Goal: Communication & Community: Answer question/provide support

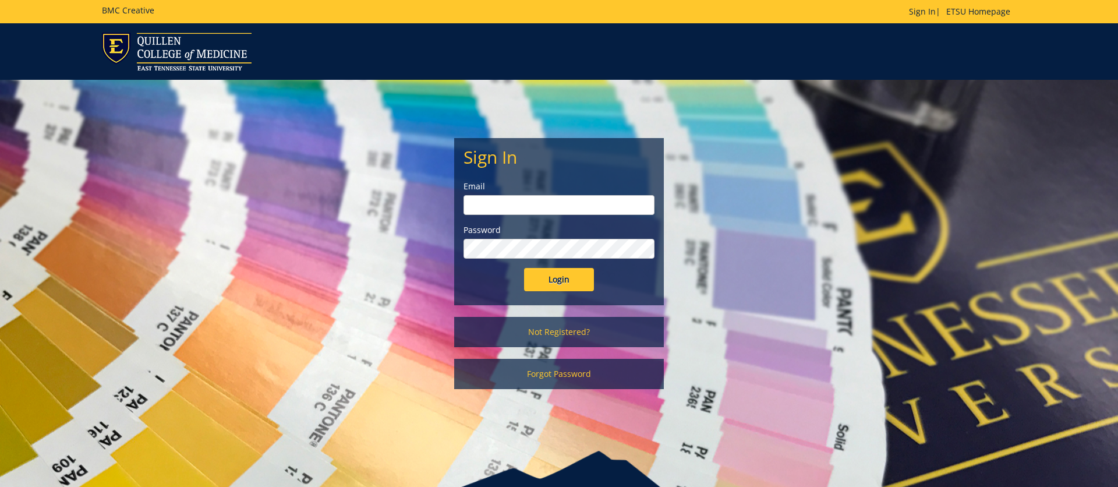
type input "[EMAIL_ADDRESS][DOMAIN_NAME]"
drag, startPoint x: 580, startPoint y: 277, endPoint x: 559, endPoint y: 275, distance: 21.6
click at [580, 277] on input "Login" at bounding box center [559, 279] width 70 height 23
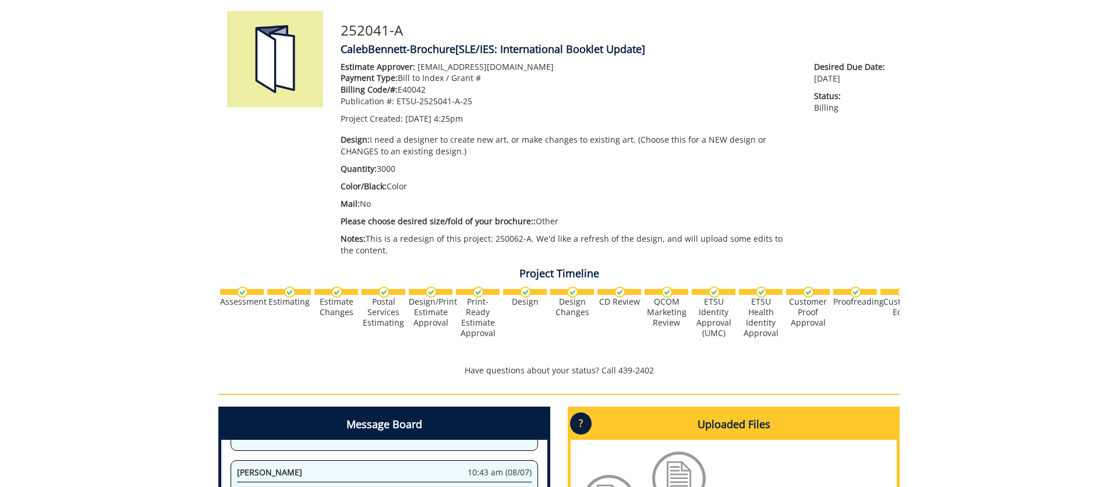
scroll to position [458, 0]
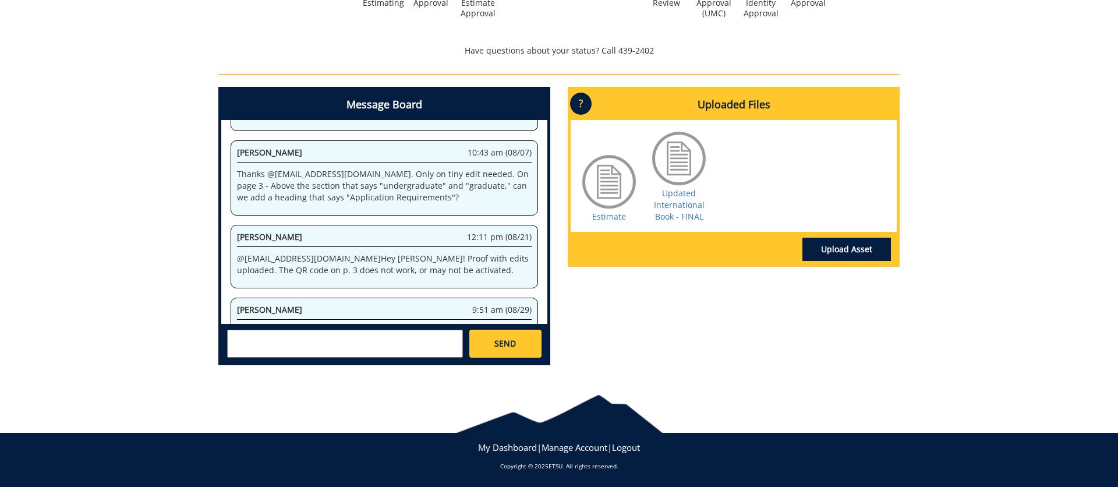
click at [363, 334] on textarea at bounding box center [345, 344] width 236 height 28
click at [403, 334] on textarea at bounding box center [345, 344] width 236 height 28
paste textarea "10-26210-100000-100-73110-400-999-999-999"
type textarea "Hi @[EMAIL_ADDRESS][DOMAIN_NAME]. Is this what you need? 10-26210-100000-100-73…"
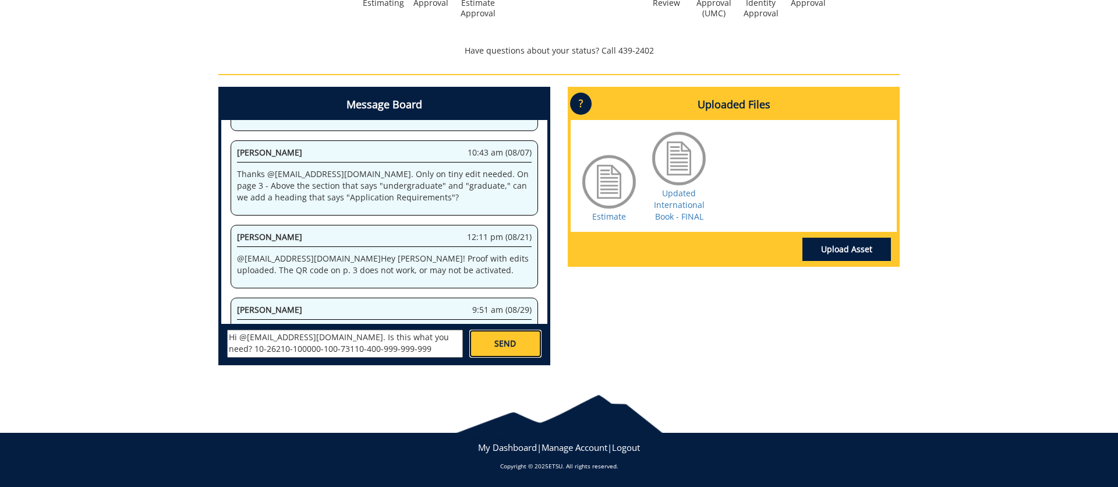
click at [511, 345] on span "SEND" at bounding box center [505, 344] width 22 height 12
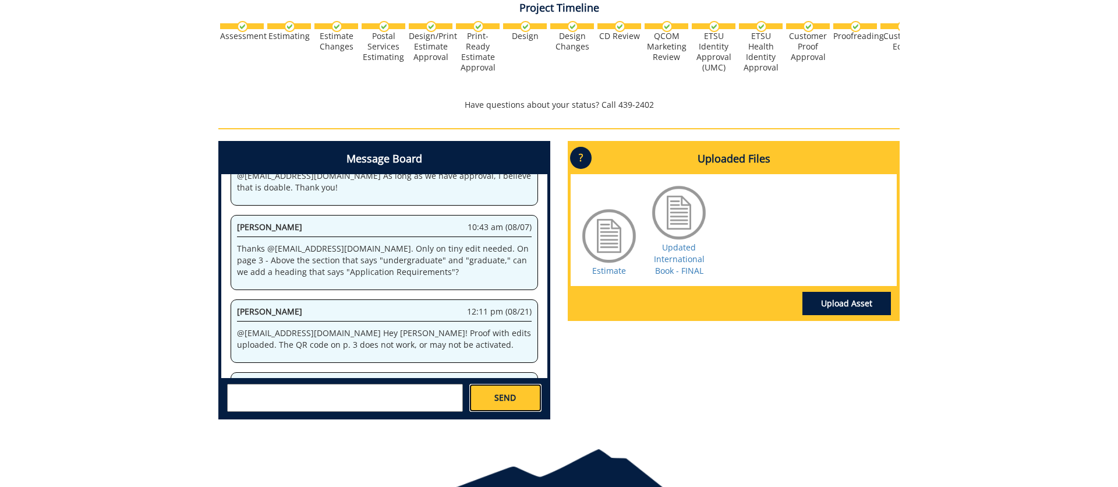
scroll to position [0, 457]
